Goal: Check status: Check status

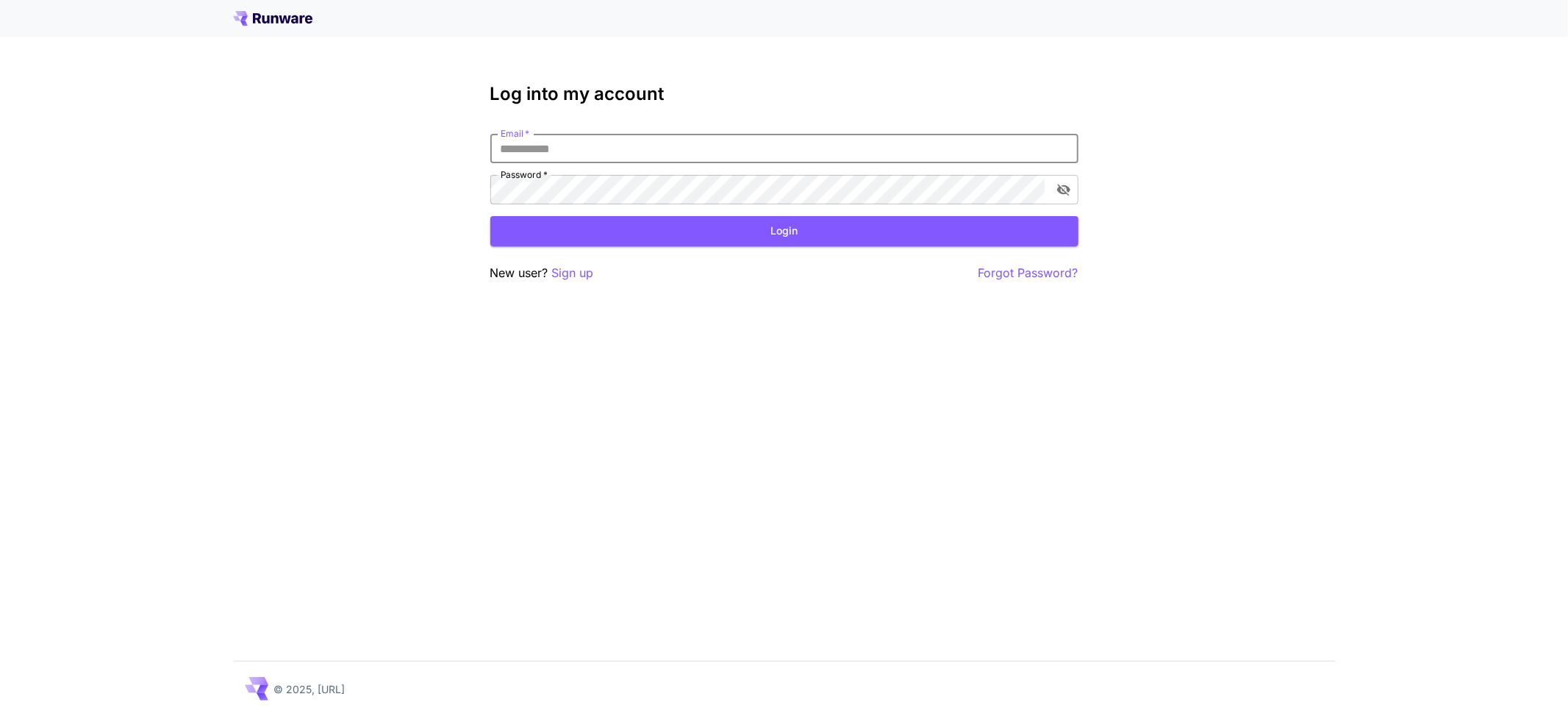
click at [607, 150] on input "Email   *" at bounding box center [784, 148] width 588 height 29
type input "**********"
click at [624, 216] on button "Login" at bounding box center [784, 231] width 588 height 30
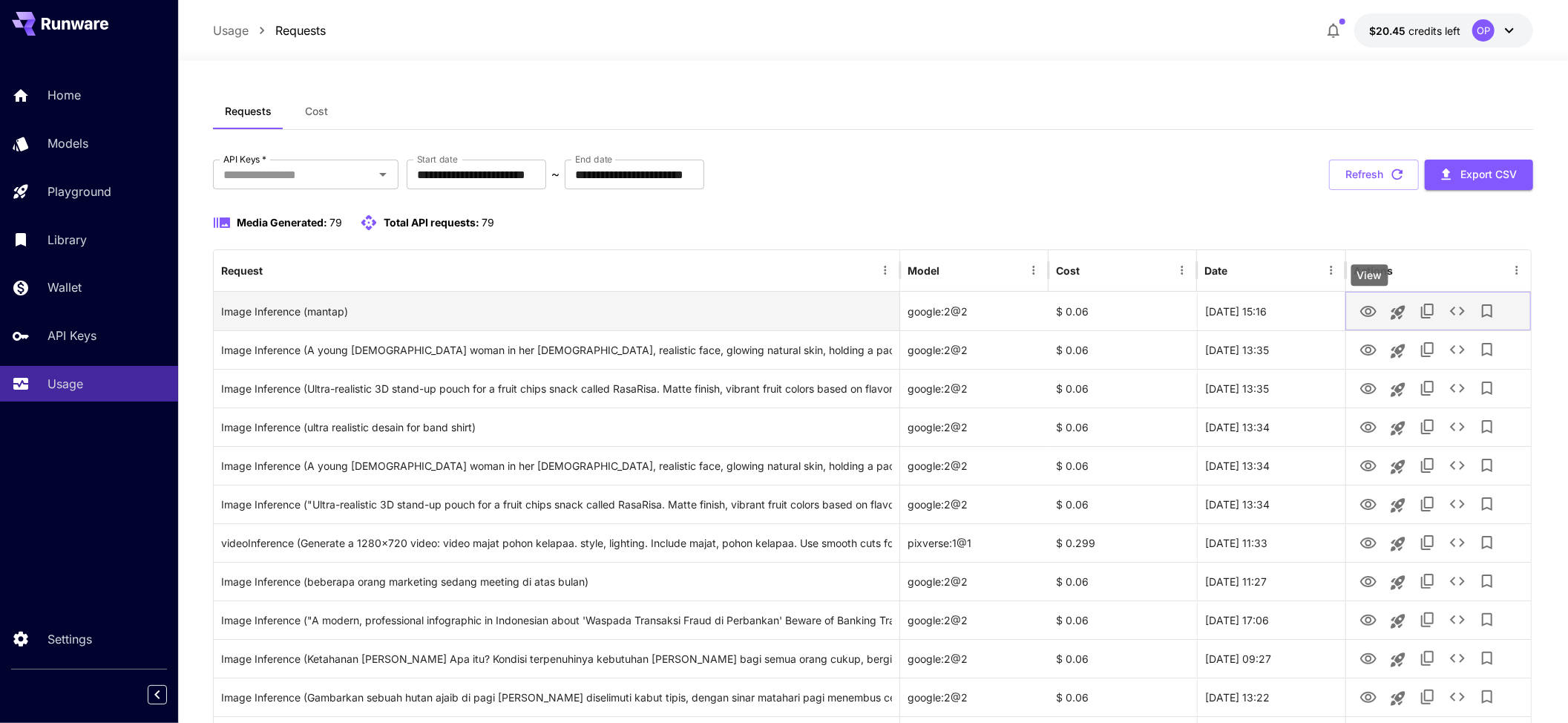
click at [1376, 311] on icon "View" at bounding box center [1368, 311] width 16 height 11
click at [1452, 315] on icon "See details" at bounding box center [1457, 311] width 18 height 18
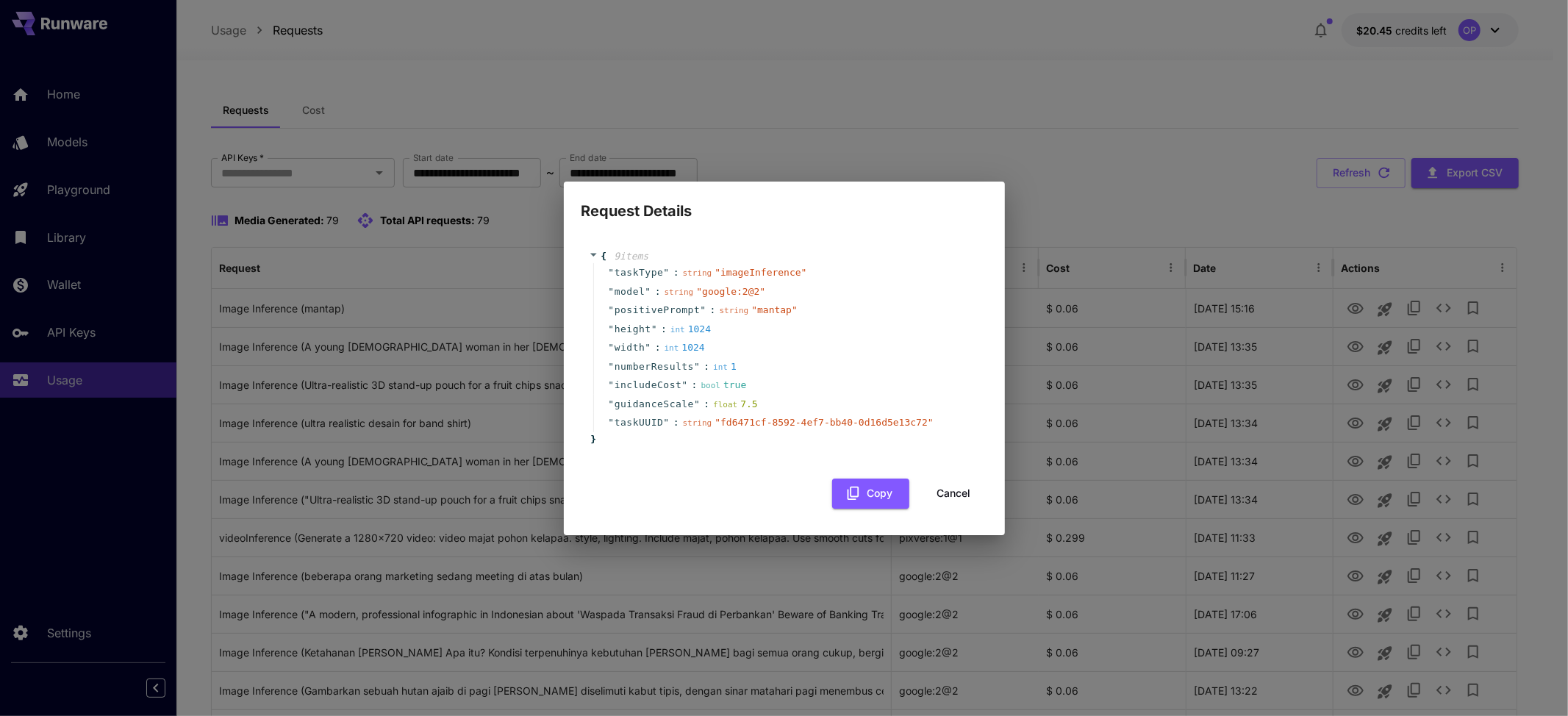
click at [947, 488] on button "Cancel" at bounding box center [954, 494] width 66 height 30
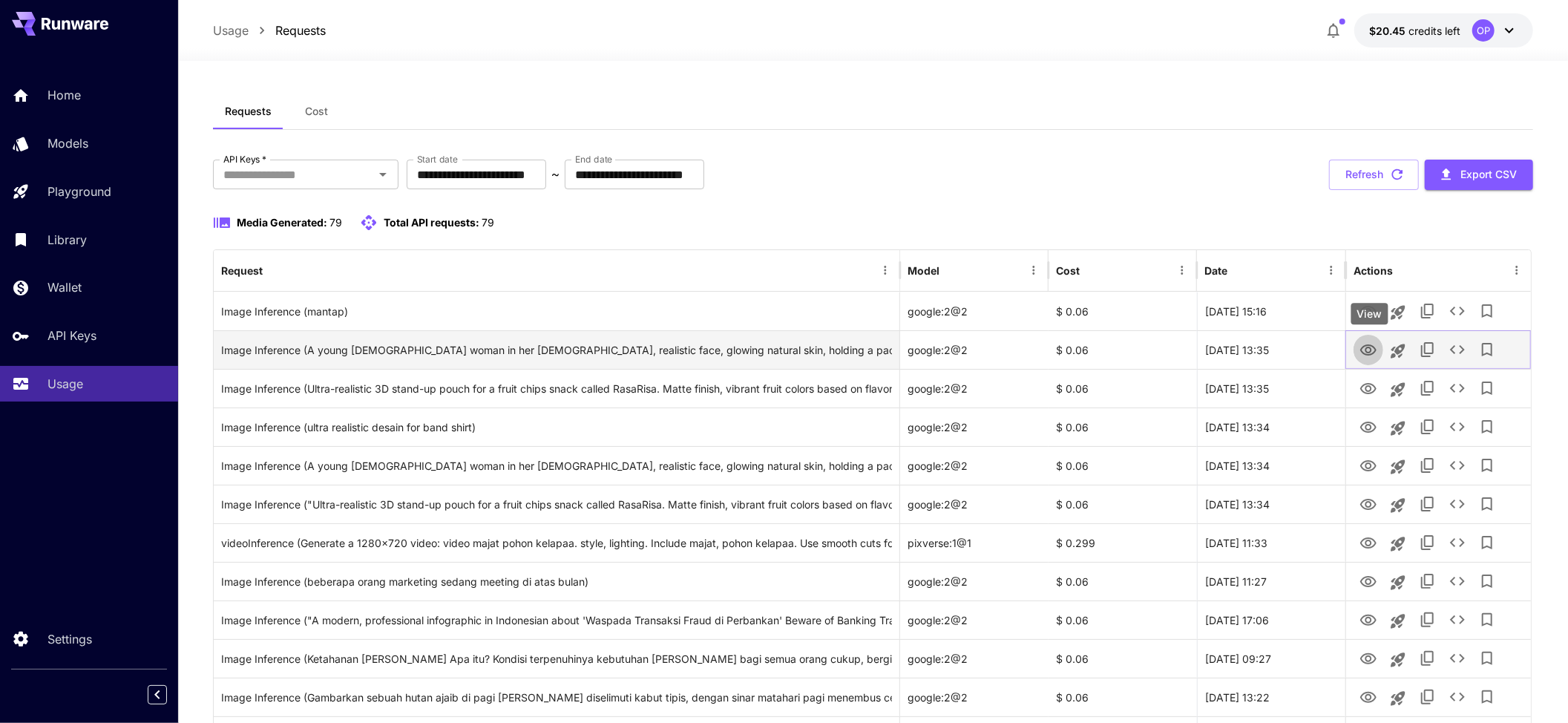
click at [1357, 352] on button "View" at bounding box center [1368, 349] width 29 height 30
click at [1370, 350] on icon "View" at bounding box center [1368, 350] width 18 height 18
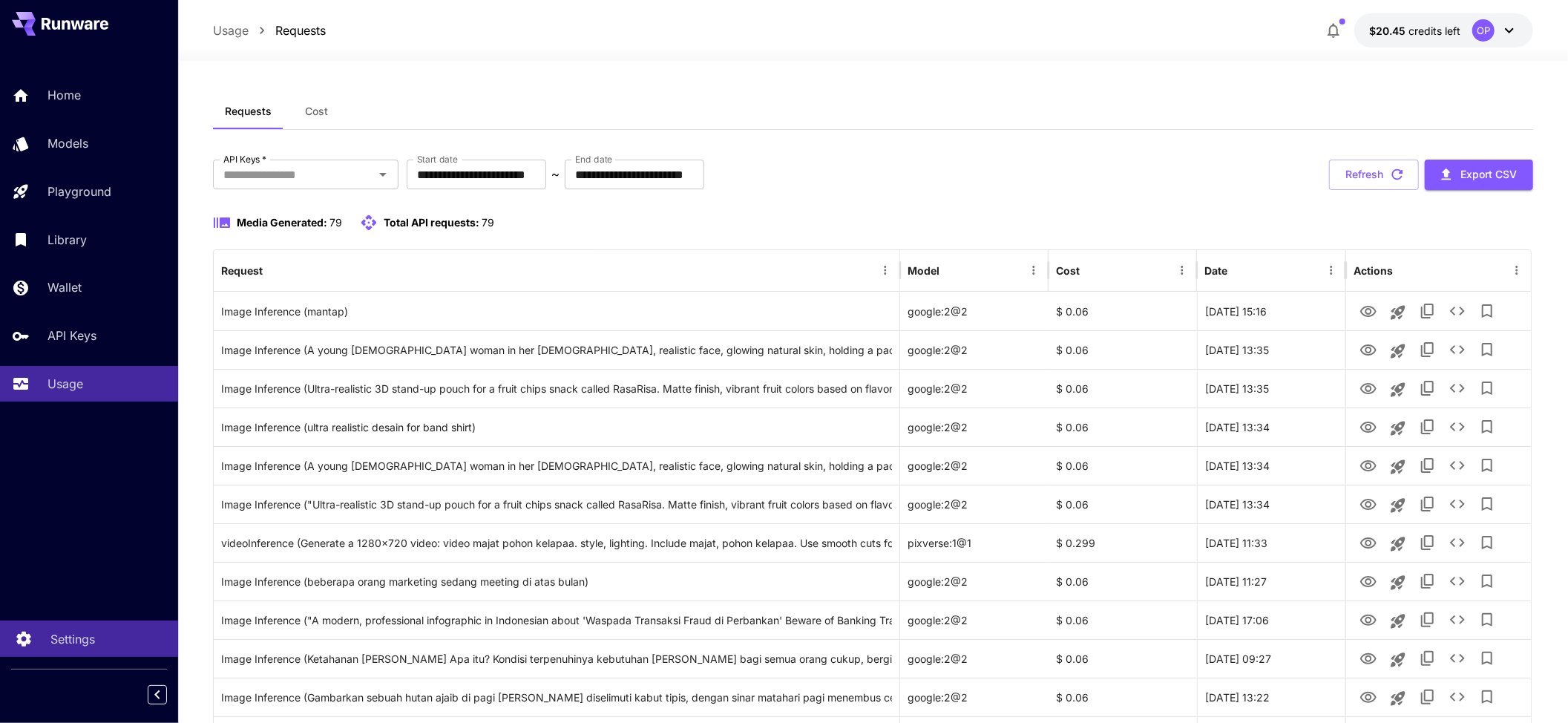
click at [72, 642] on p "Settings" at bounding box center [72, 639] width 44 height 18
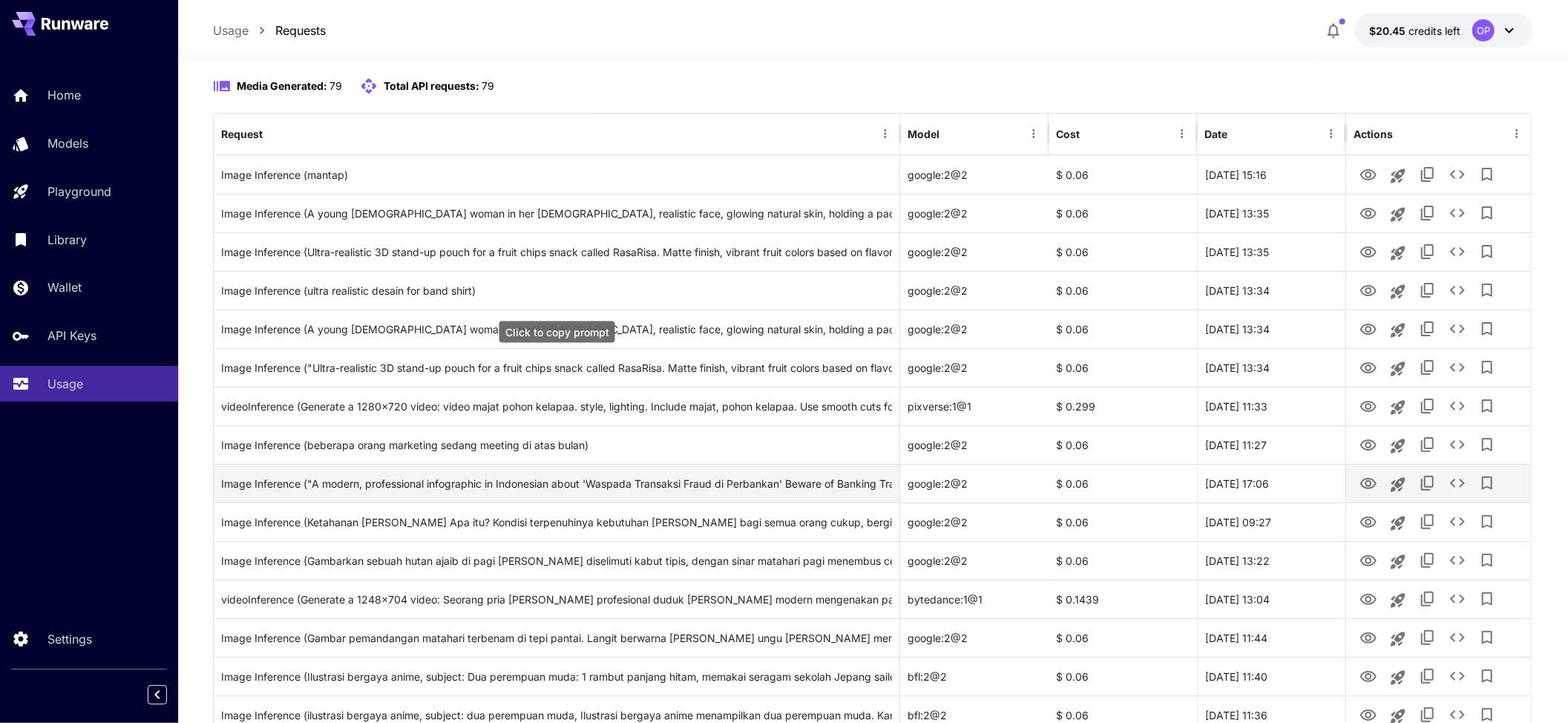
scroll to position [197, 0]
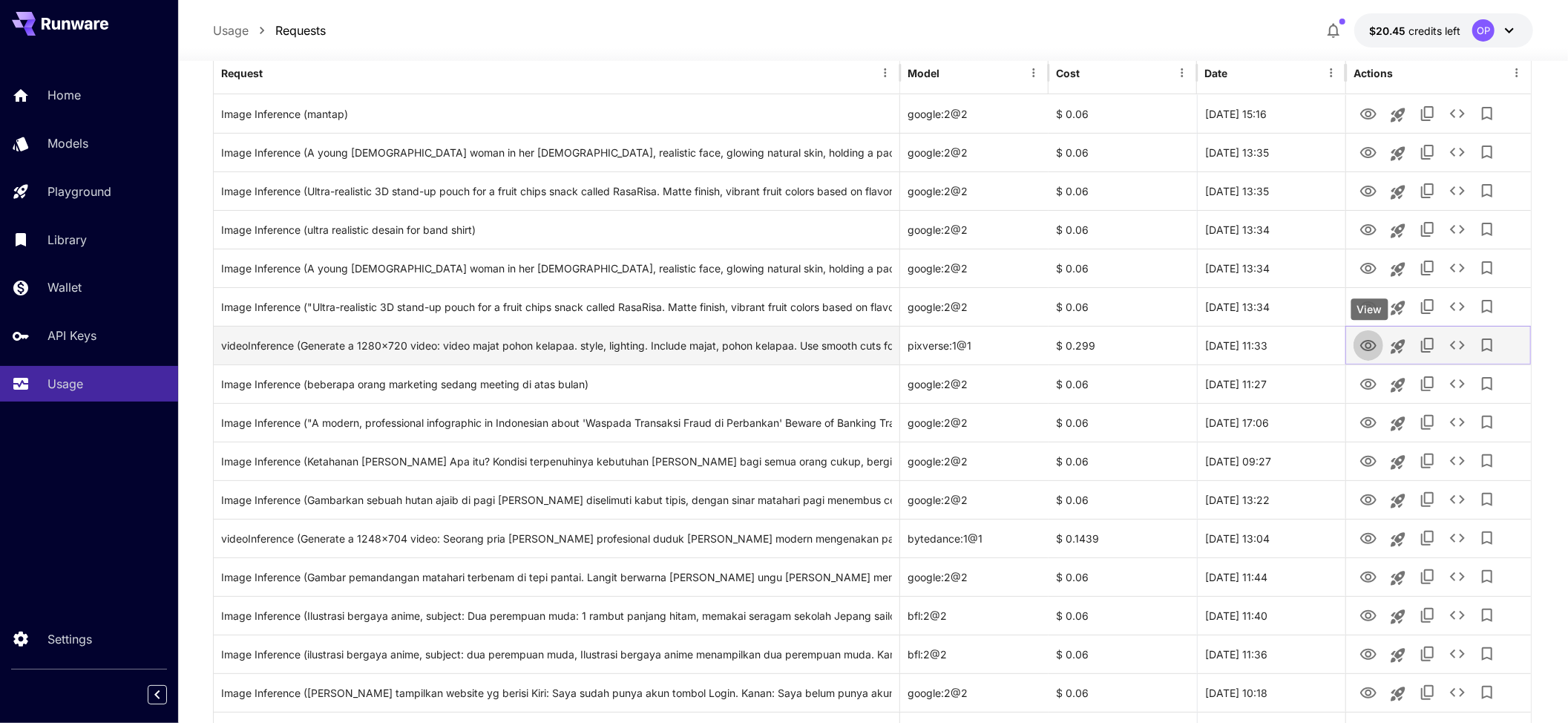
click at [1367, 348] on icon "View" at bounding box center [1368, 345] width 16 height 11
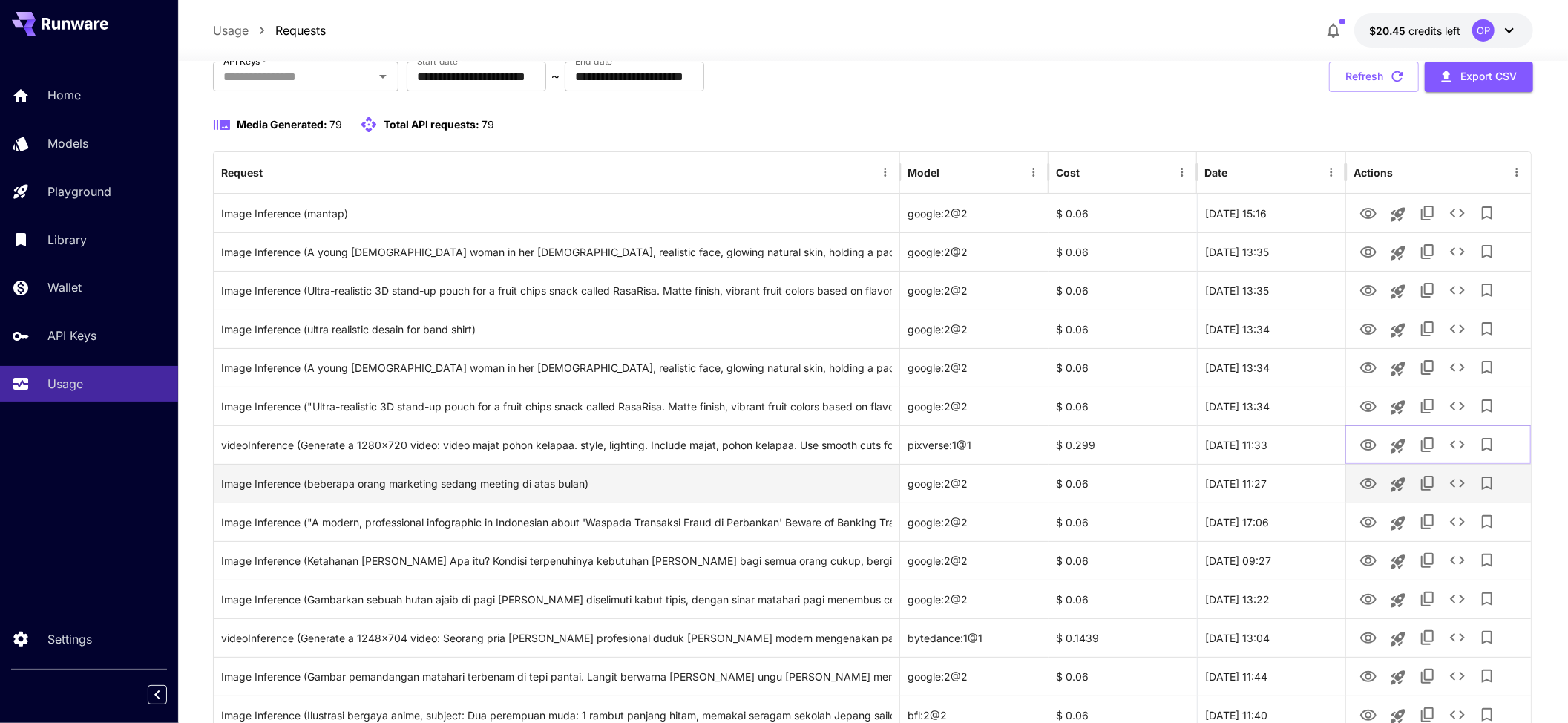
scroll to position [0, 0]
